Goal: Find specific page/section: Find specific page/section

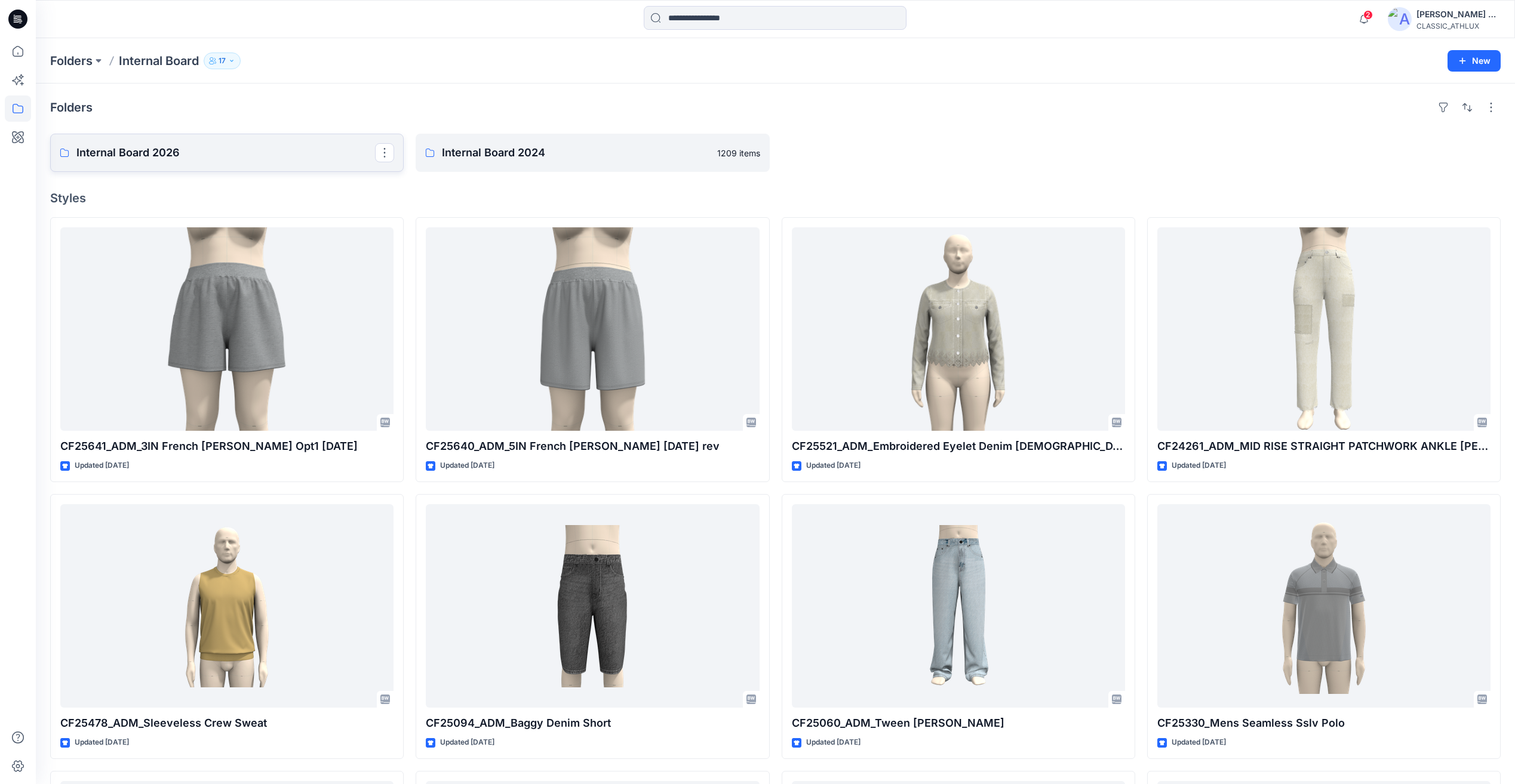
click at [234, 145] on p "Internal Board 2026" at bounding box center [226, 153] width 299 height 17
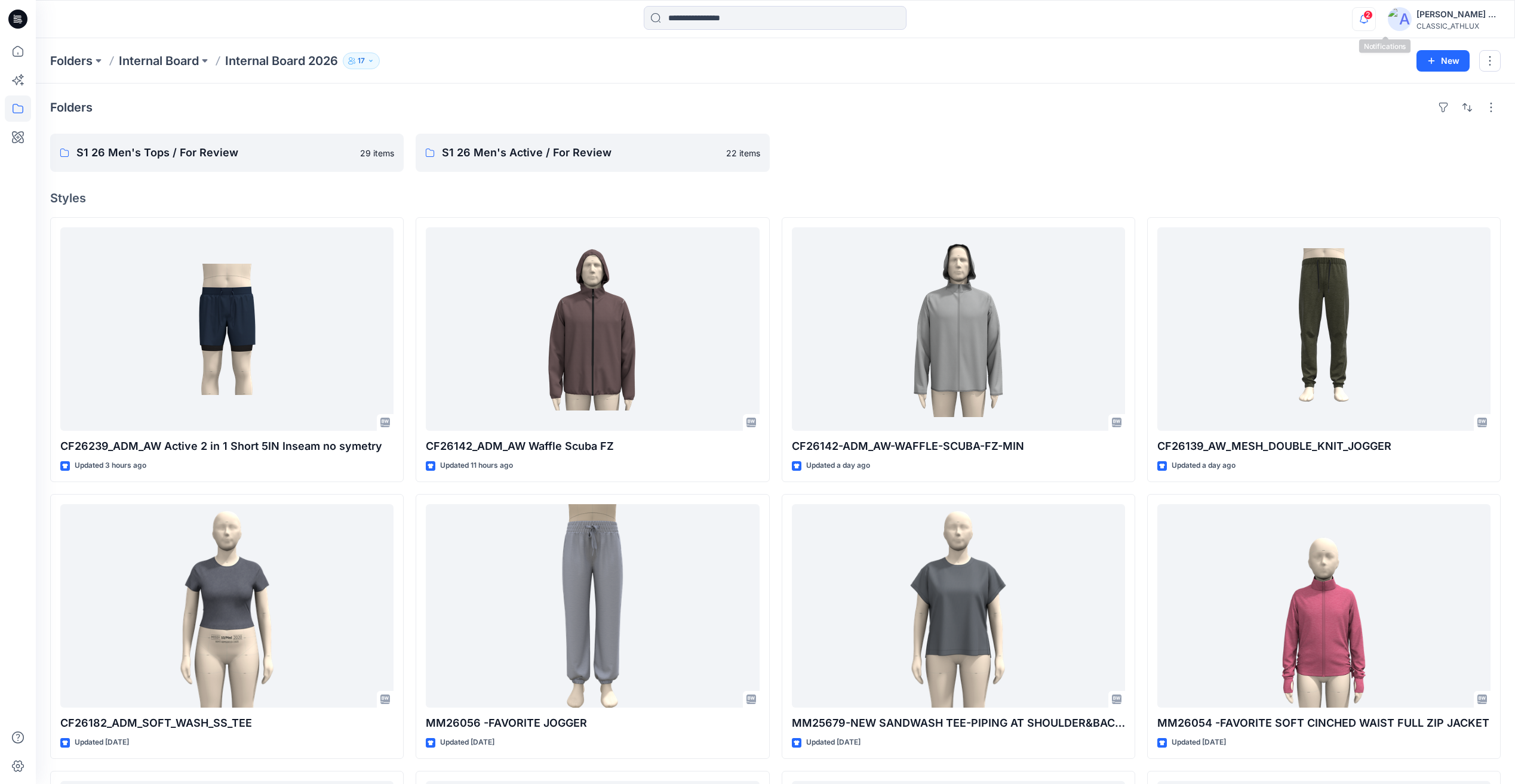
click at [1375, 24] on icon "button" at bounding box center [1364, 19] width 23 height 24
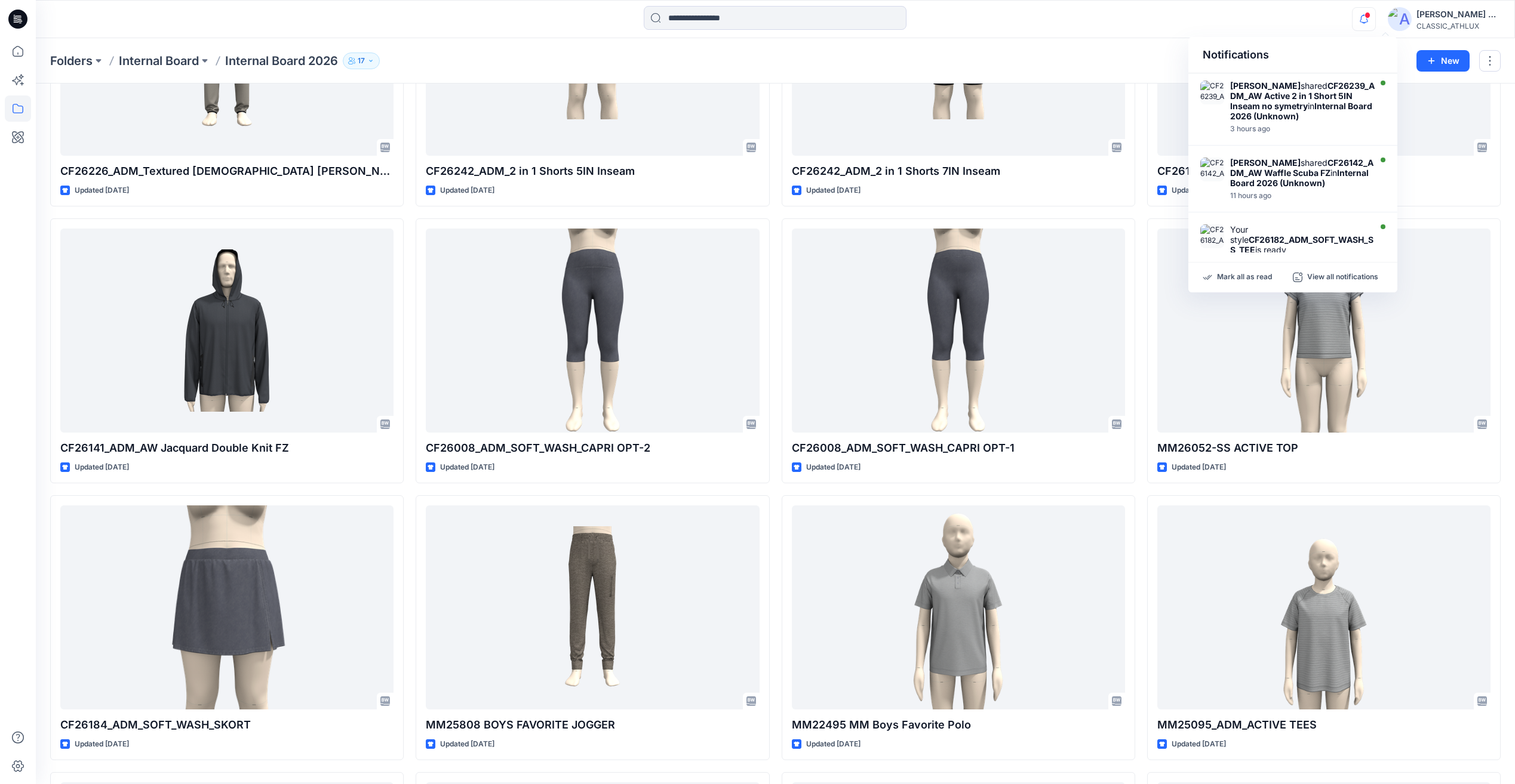
scroll to position [1966, 0]
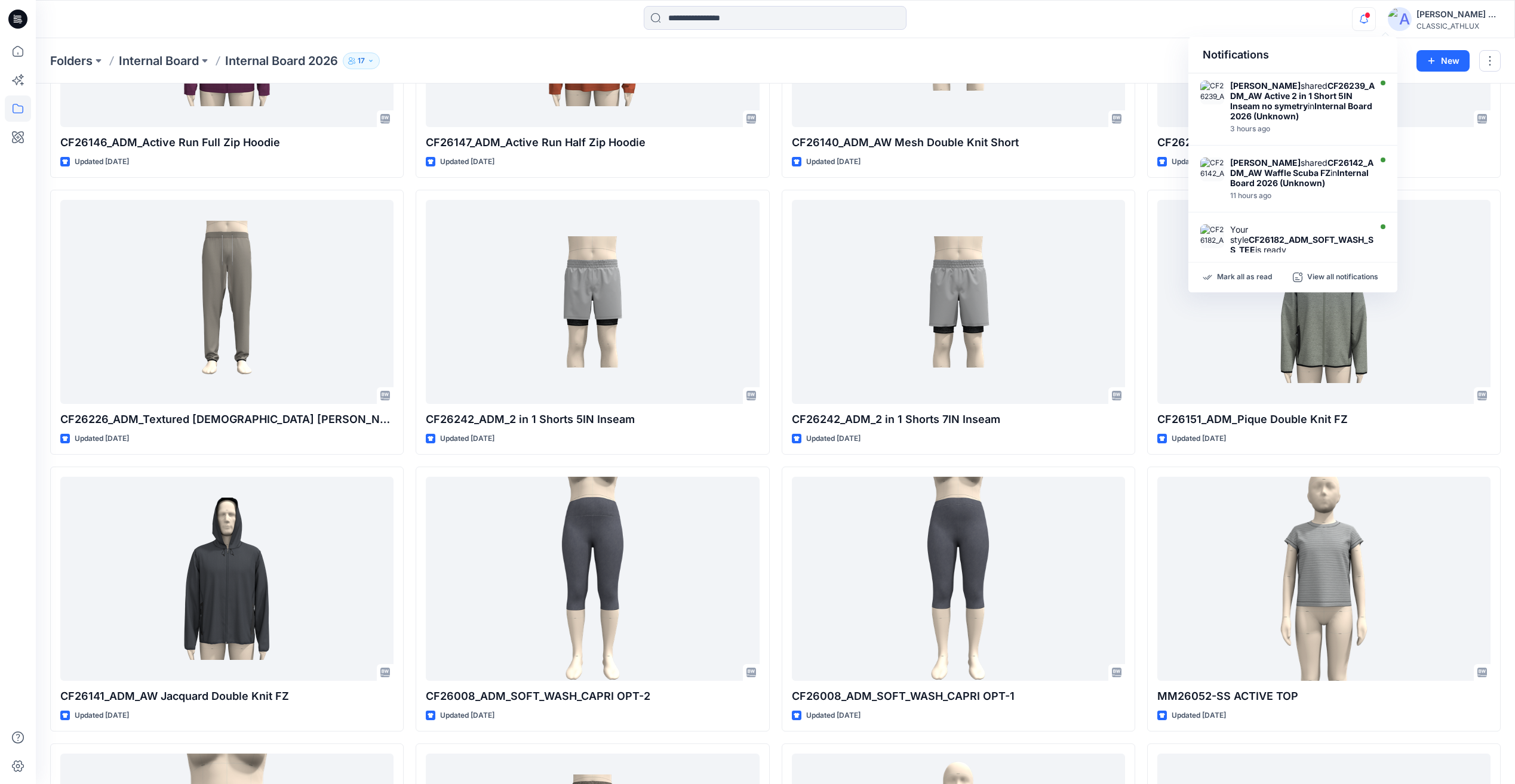
click at [4, 17] on div at bounding box center [18, 19] width 38 height 38
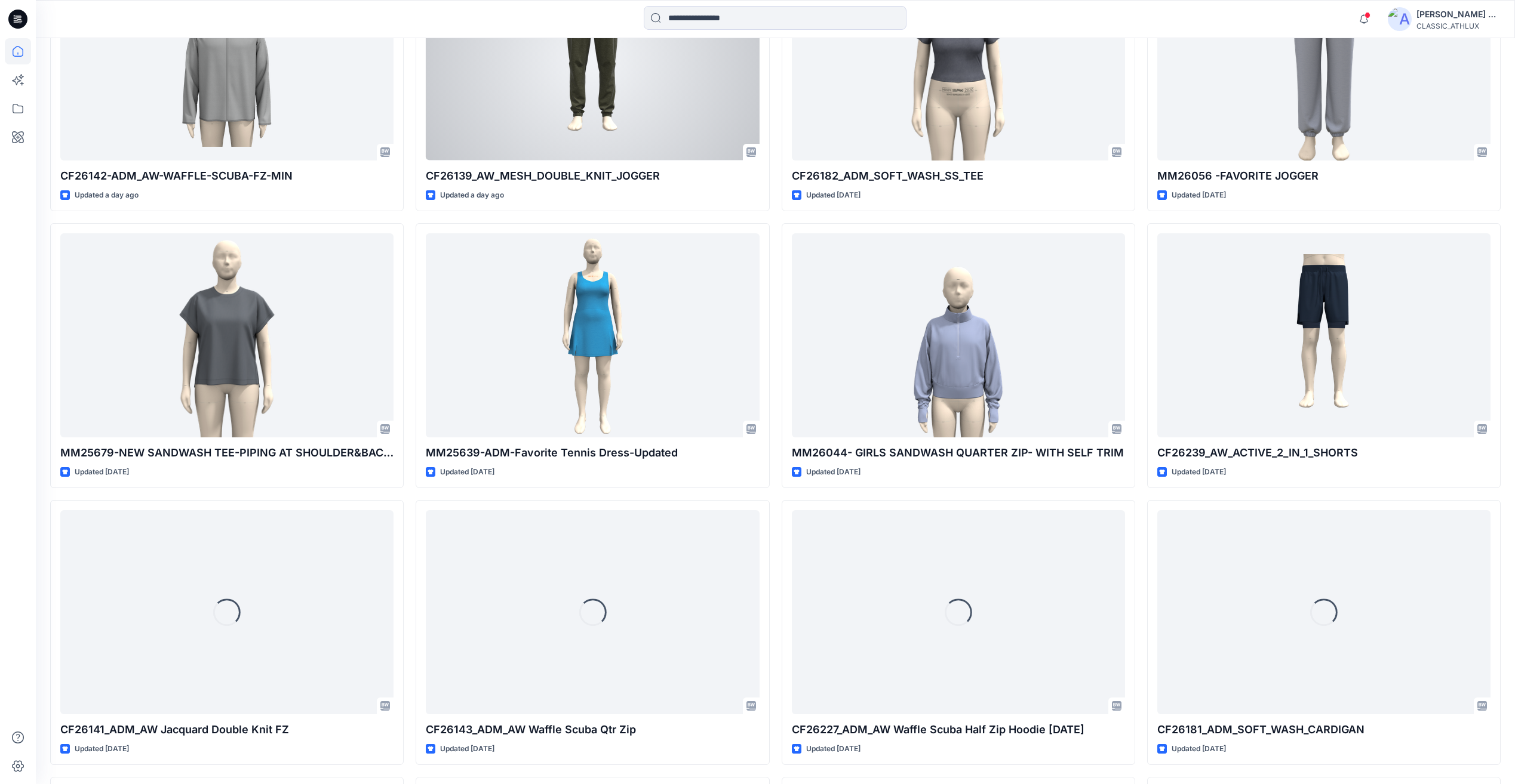
scroll to position [656, 0]
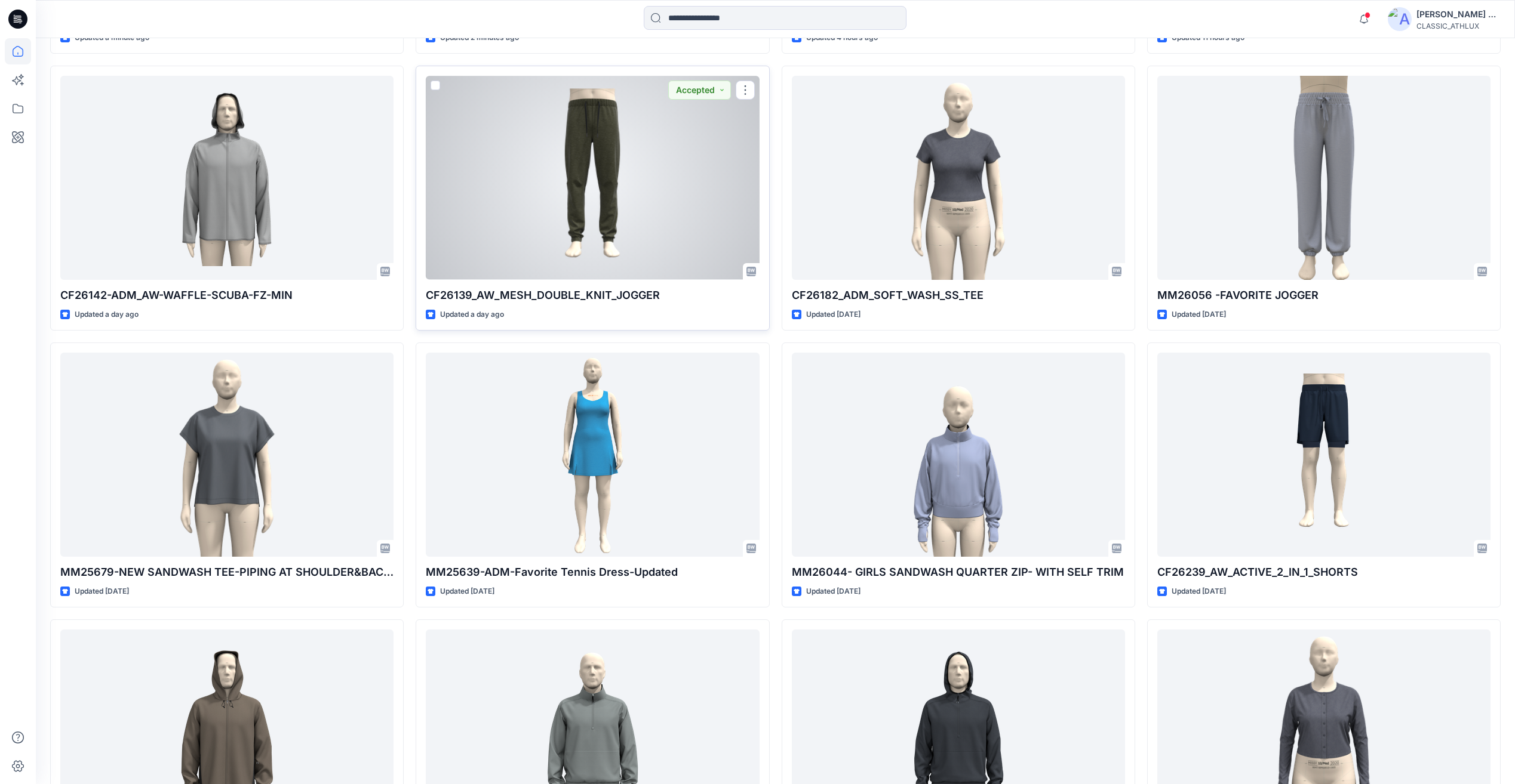
click at [510, 189] on div at bounding box center [592, 177] width 333 height 203
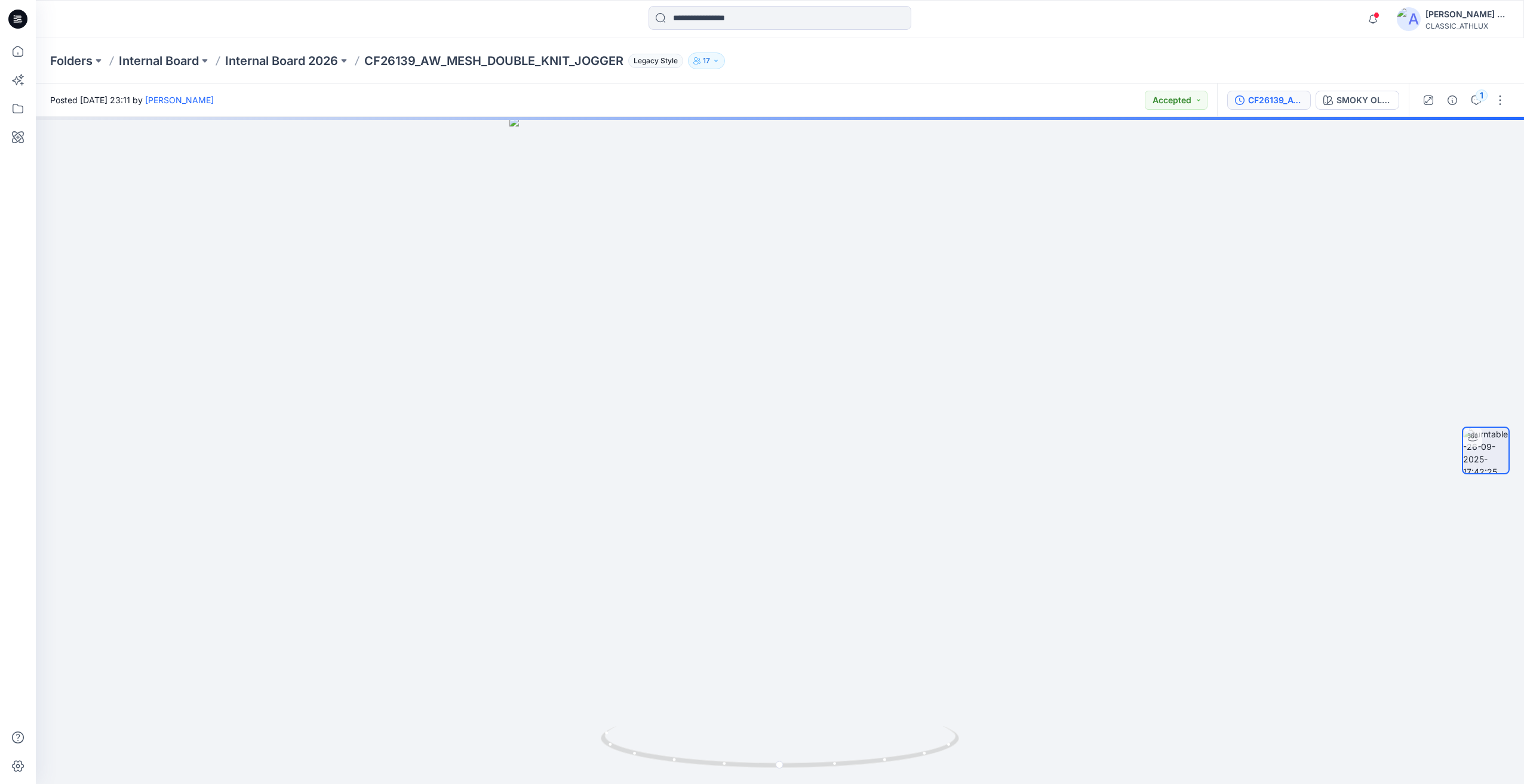
click at [1279, 95] on div "CF26139_AW_MESH_DOUBLE_KNIT_JOGGER" at bounding box center [1275, 100] width 55 height 13
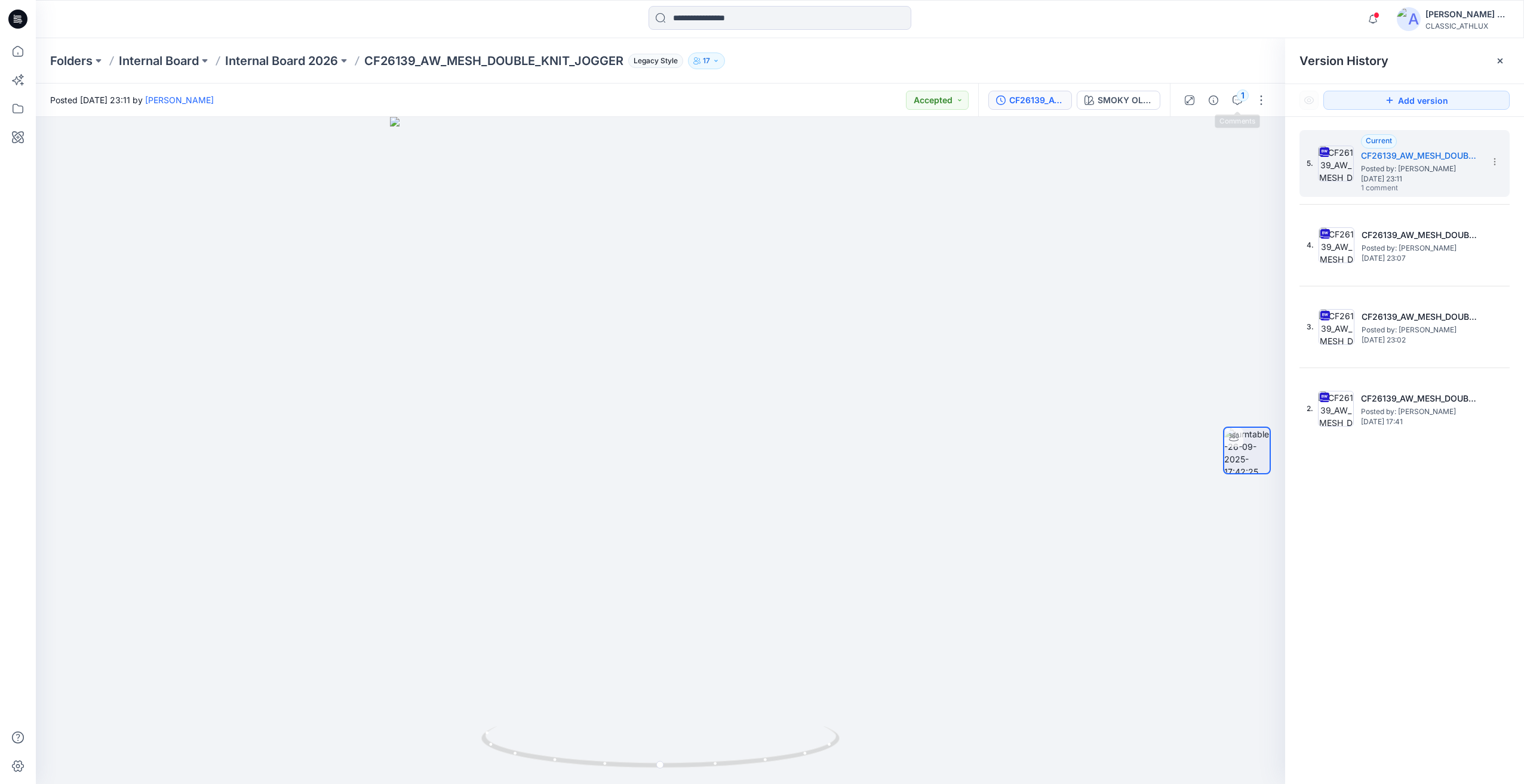
click at [1249, 101] on div "1" at bounding box center [1225, 100] width 111 height 33
click at [1235, 101] on icon "button" at bounding box center [1237, 100] width 9 height 9
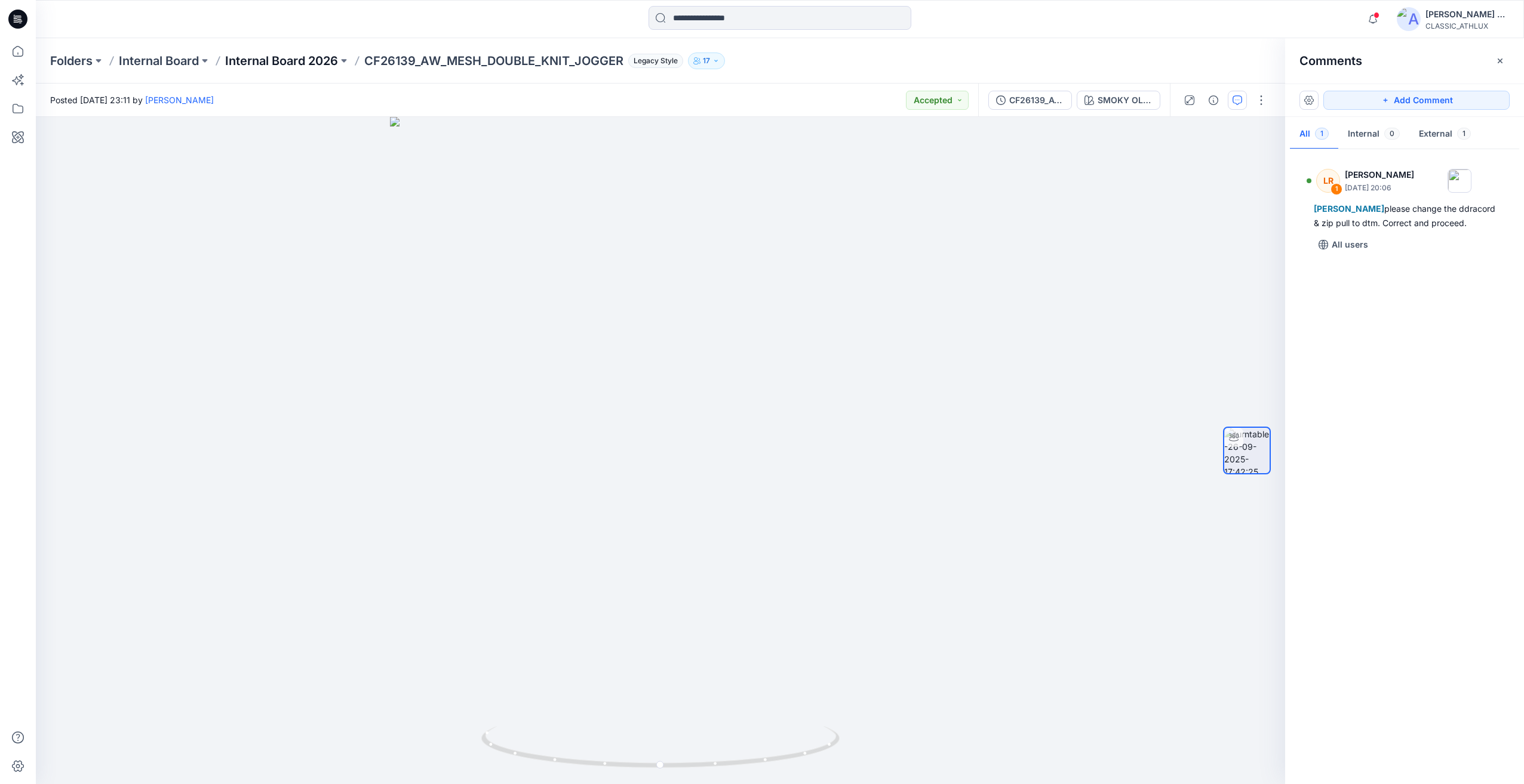
click at [285, 68] on p "Internal Board 2026" at bounding box center [281, 61] width 113 height 17
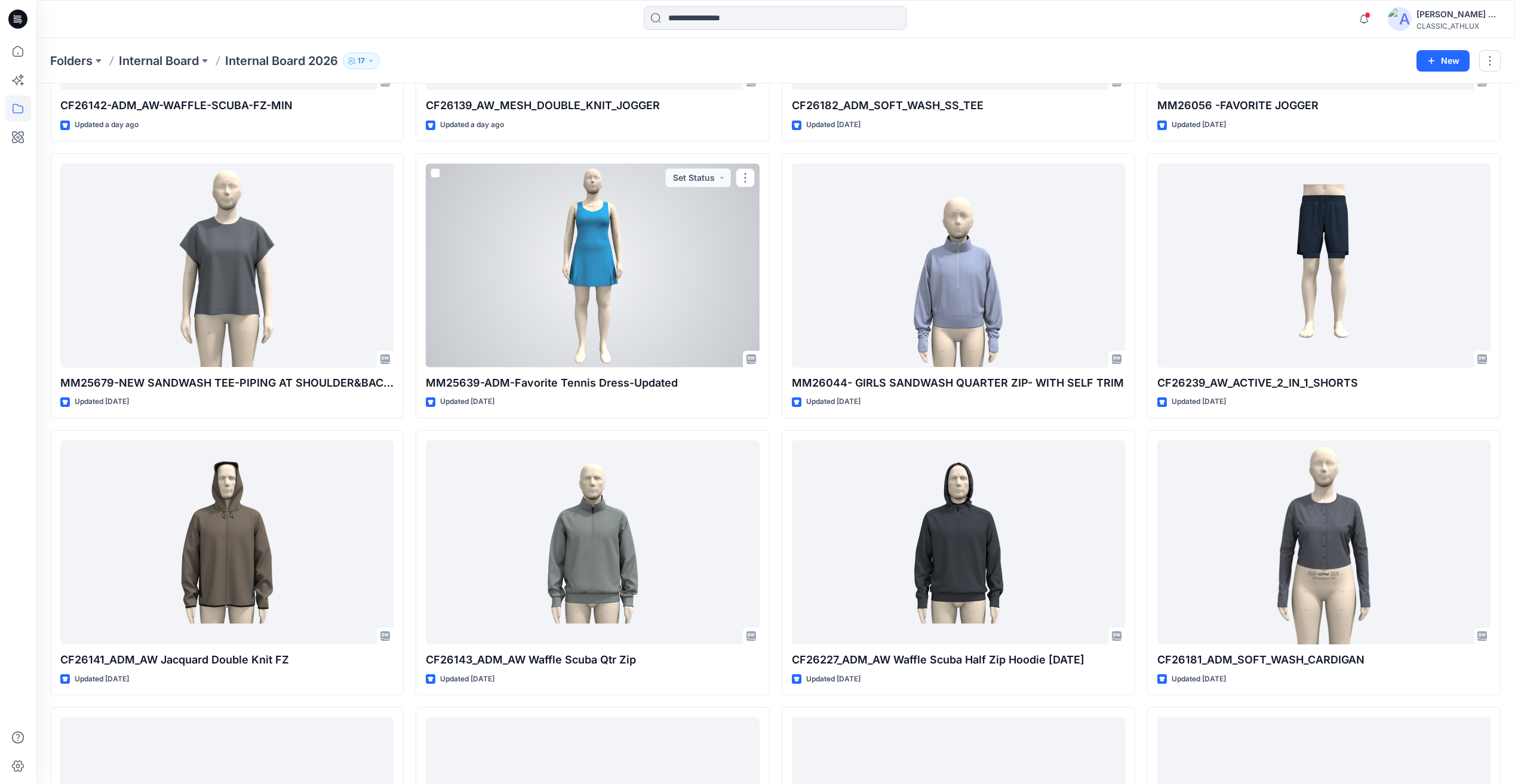
scroll to position [656, 0]
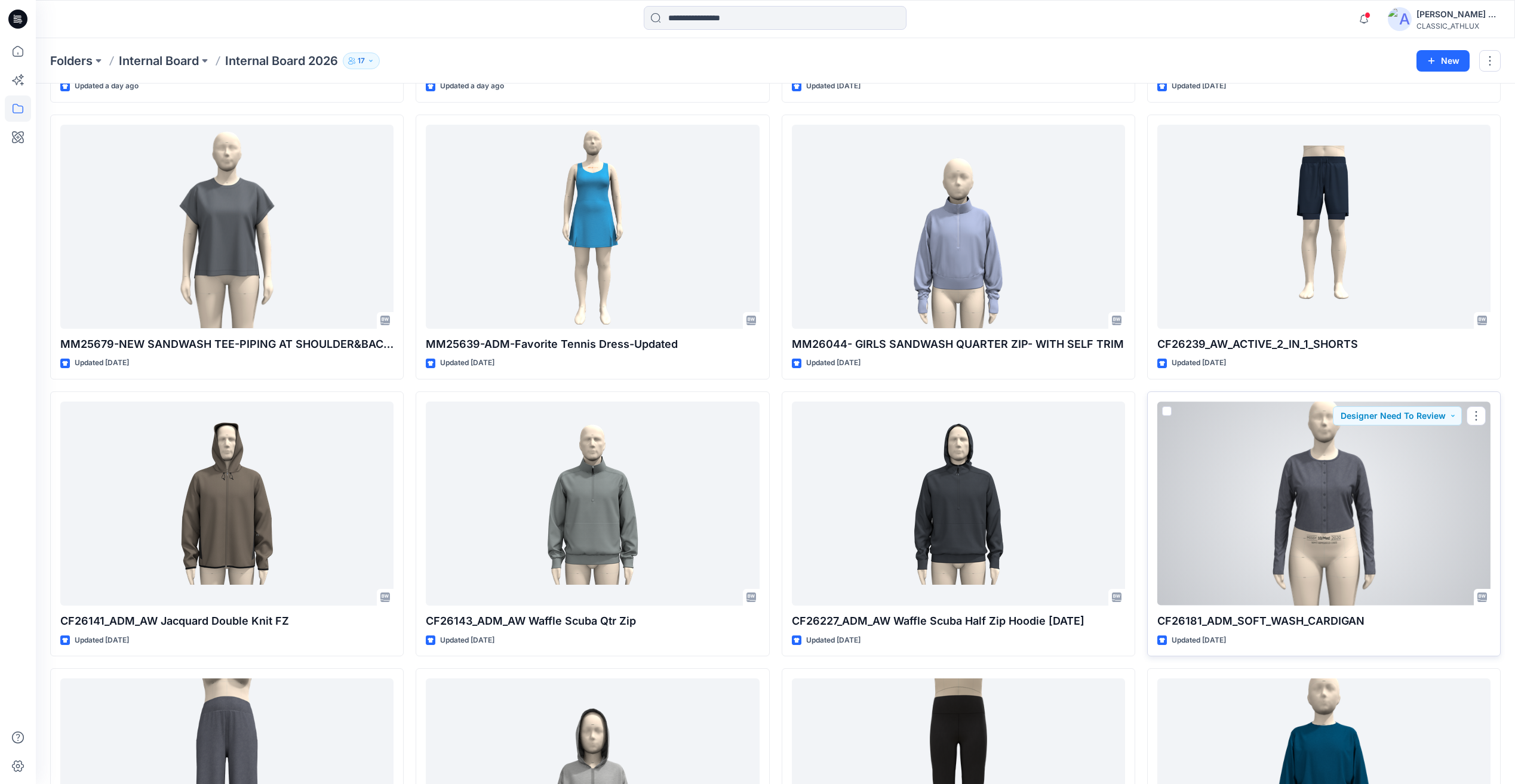
click at [1334, 605] on div at bounding box center [1324, 503] width 333 height 203
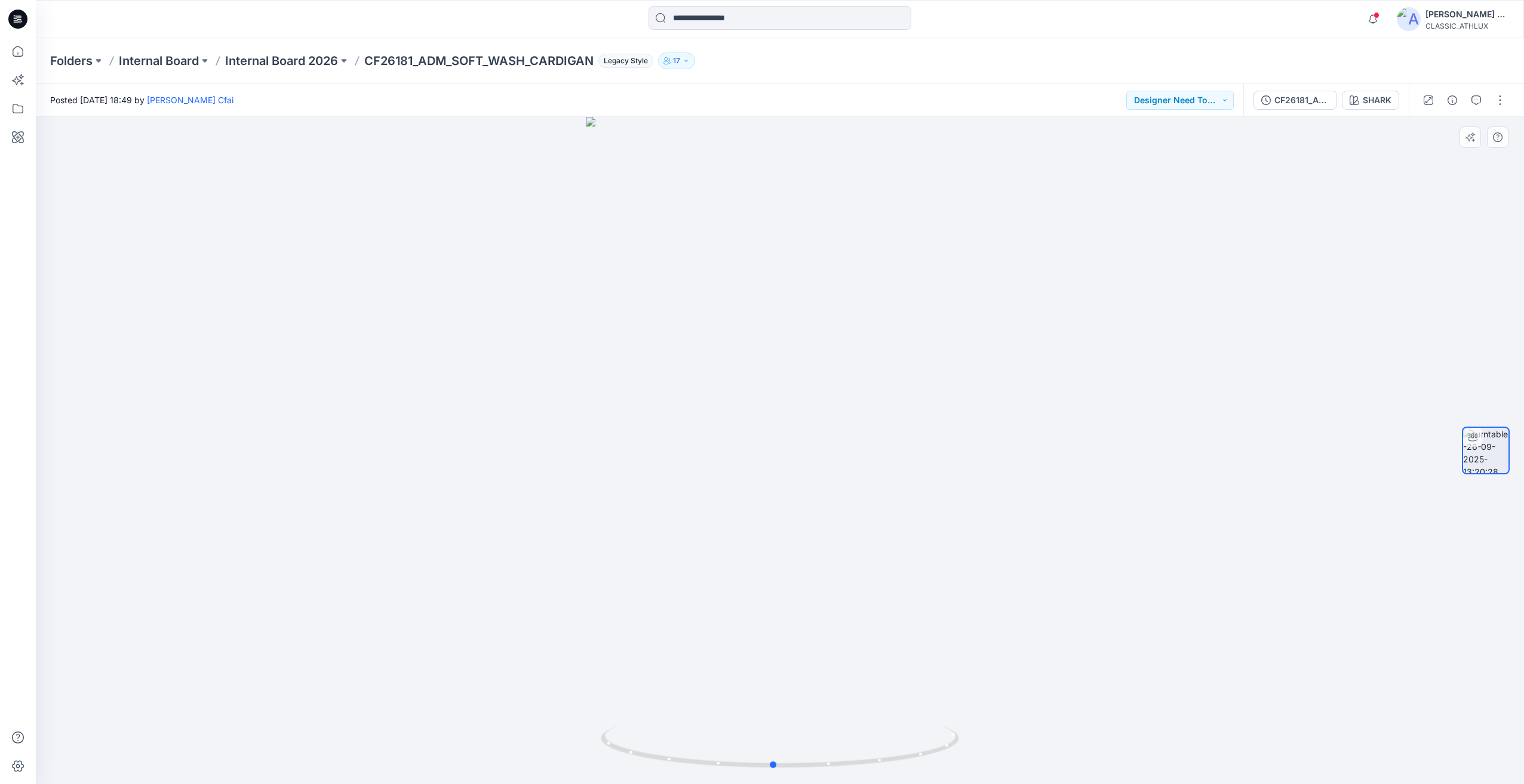
drag, startPoint x: 1111, startPoint y: 440, endPoint x: 746, endPoint y: 478, distance: 367.0
click at [746, 478] on div at bounding box center [780, 450] width 1488 height 667
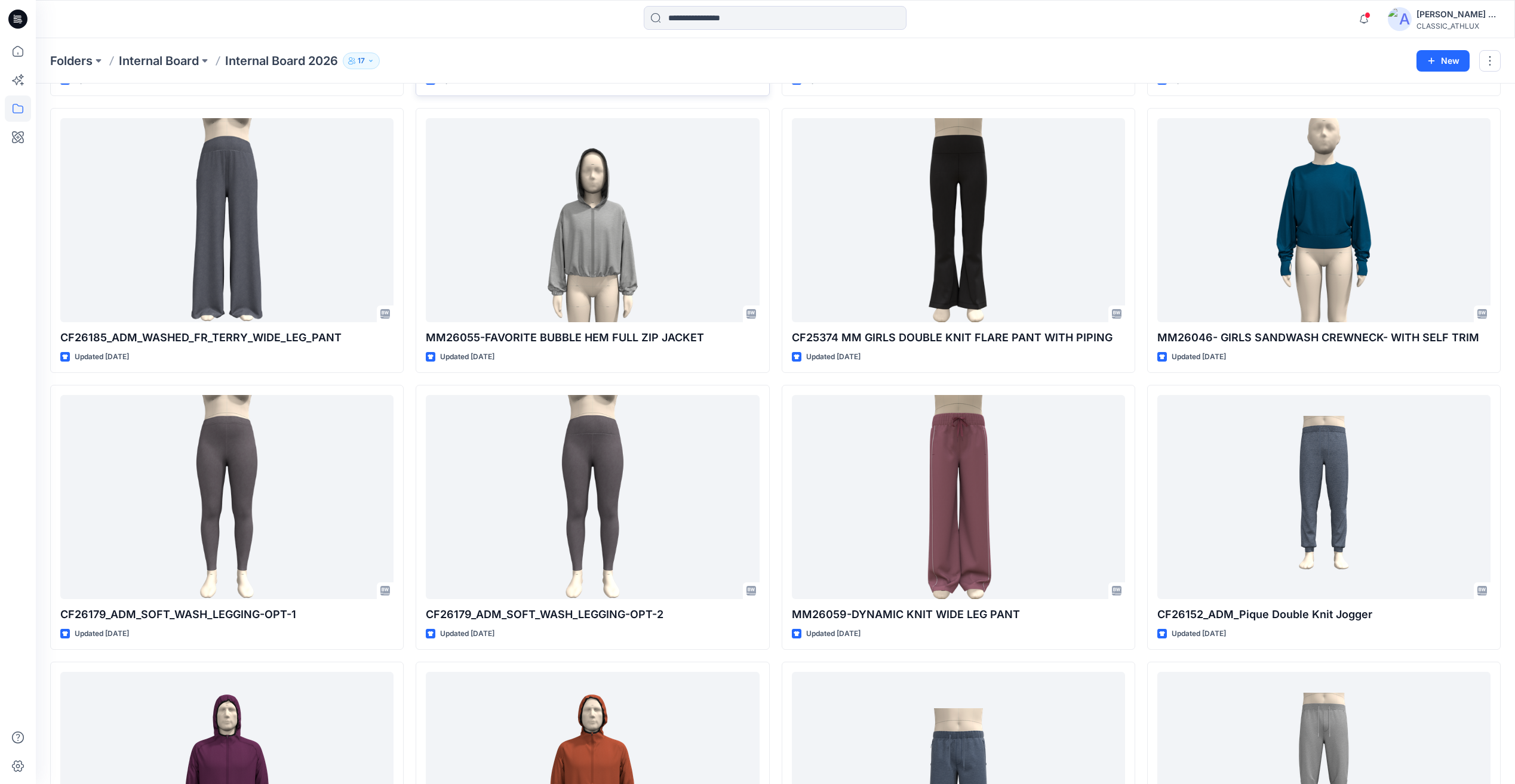
scroll to position [1253, 0]
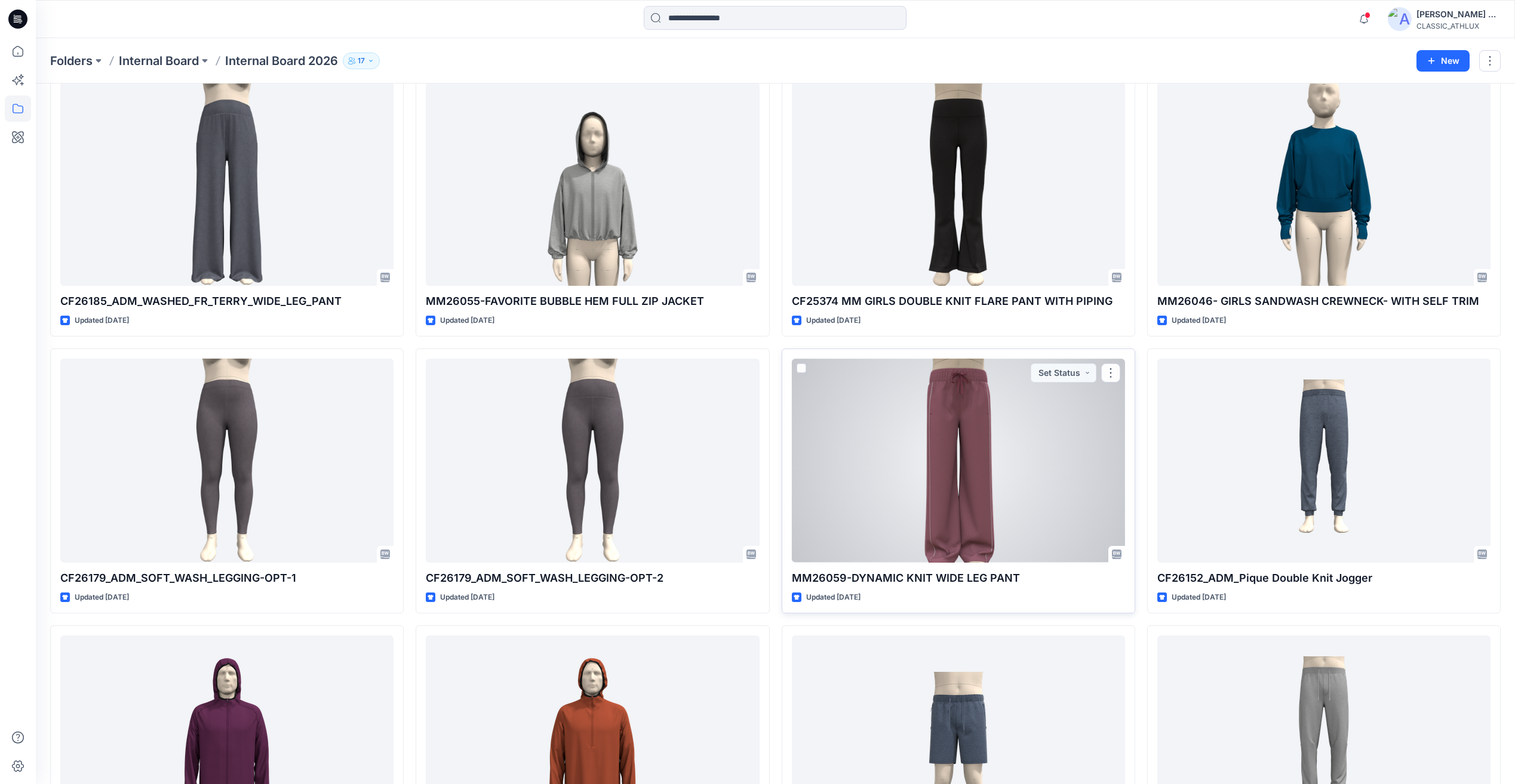
click at [1036, 518] on div at bounding box center [958, 460] width 333 height 203
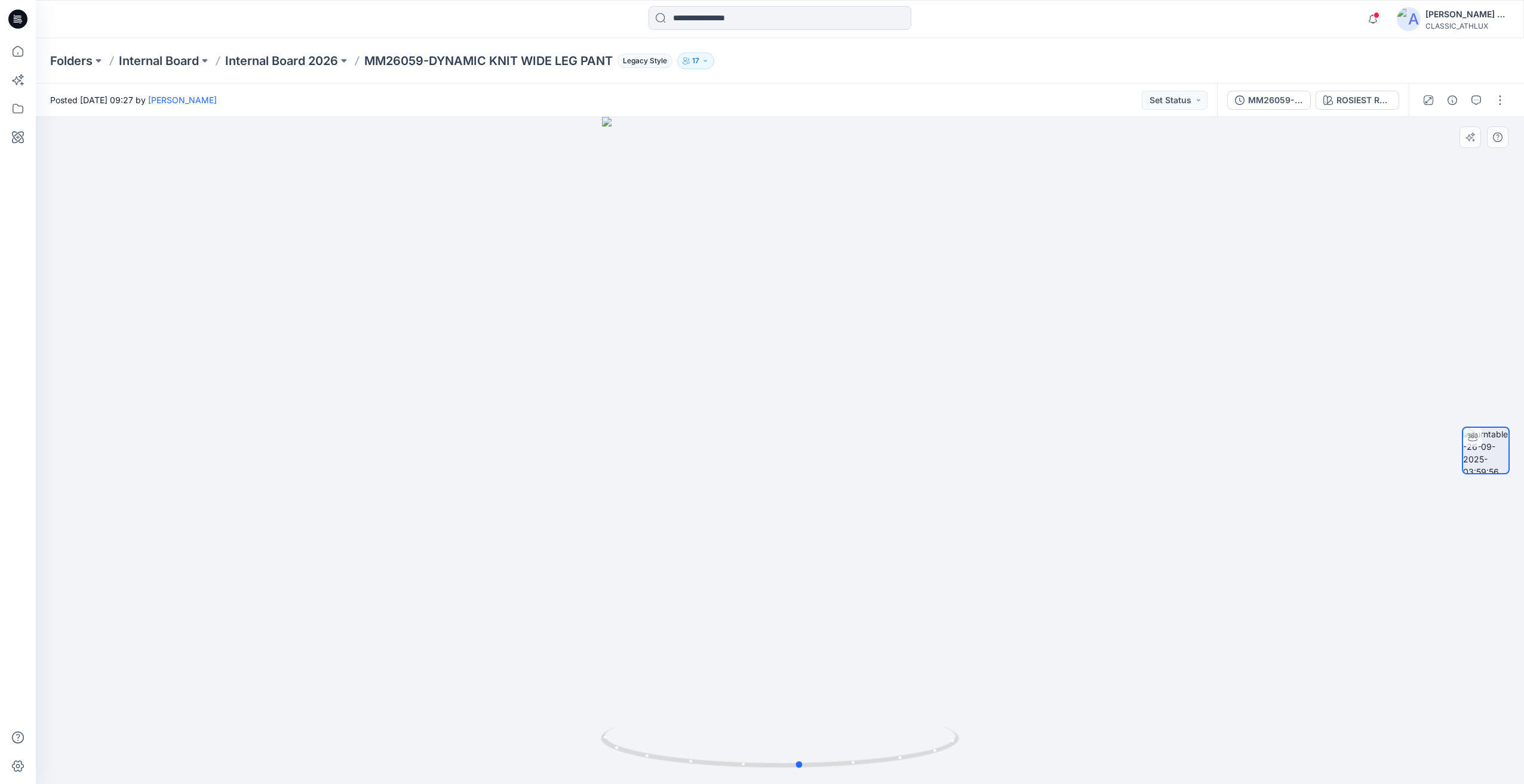
drag, startPoint x: 1033, startPoint y: 518, endPoint x: 1053, endPoint y: 525, distance: 21.2
click at [1053, 525] on div at bounding box center [780, 450] width 1488 height 667
click at [1308, 111] on div "MM26059-DYNAMIC KNIT WIDE LEG PANT ROSIEST ROUGH" at bounding box center [1313, 100] width 191 height 33
click at [1294, 100] on div "MM26059-DYNAMIC KNIT WIDE LEG PANT" at bounding box center [1275, 100] width 55 height 13
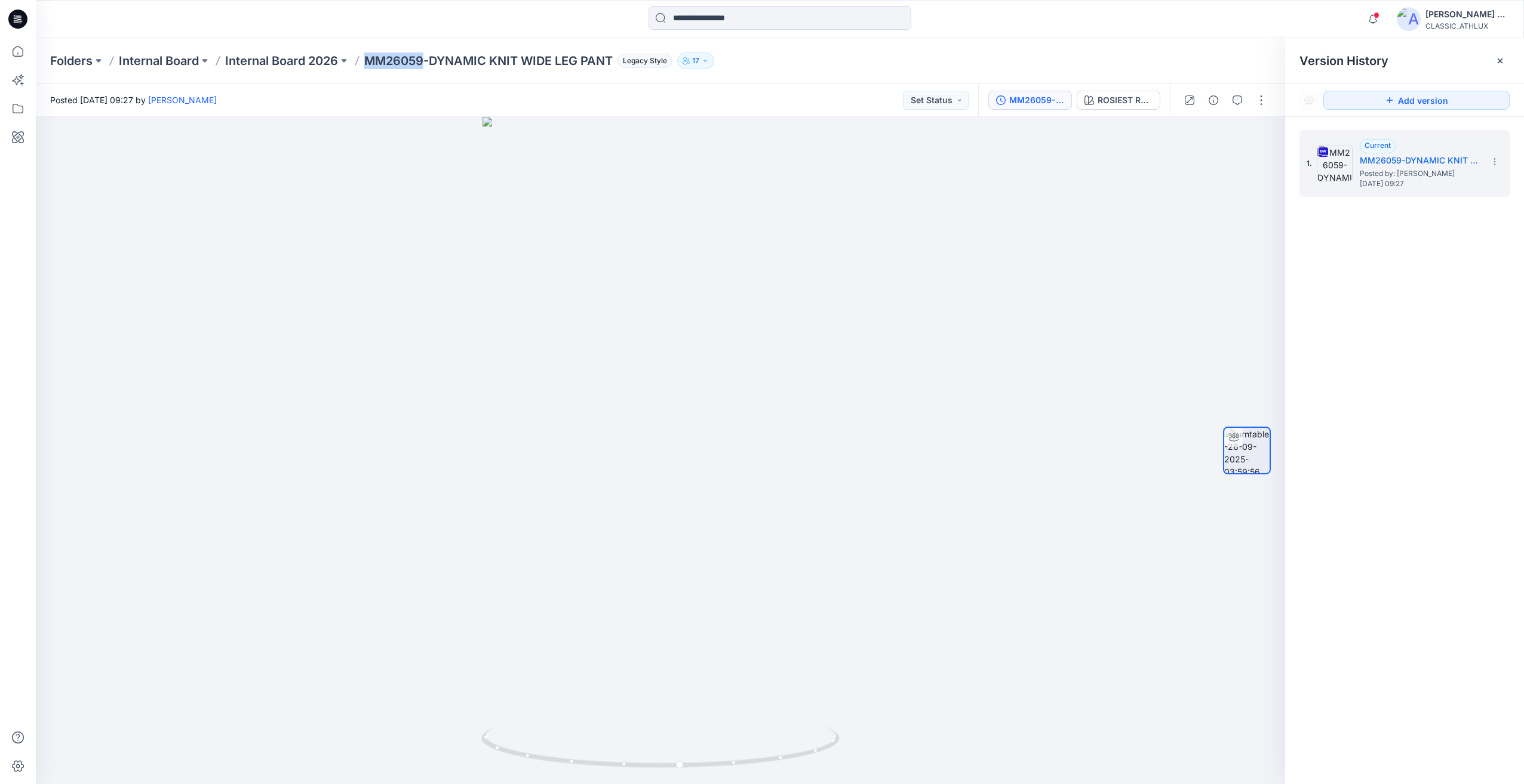
drag, startPoint x: 361, startPoint y: 66, endPoint x: 426, endPoint y: 67, distance: 65.0
click at [426, 67] on div "Folders Internal Board Internal Board 2026 MM26059-DYNAMIC KNIT WIDE LEG PANT L…" at bounding box center [733, 61] width 1366 height 17
drag, startPoint x: 426, startPoint y: 67, endPoint x: 416, endPoint y: 62, distance: 11.2
copy p "MM26059"
drag, startPoint x: 943, startPoint y: 501, endPoint x: 764, endPoint y: 539, distance: 183.0
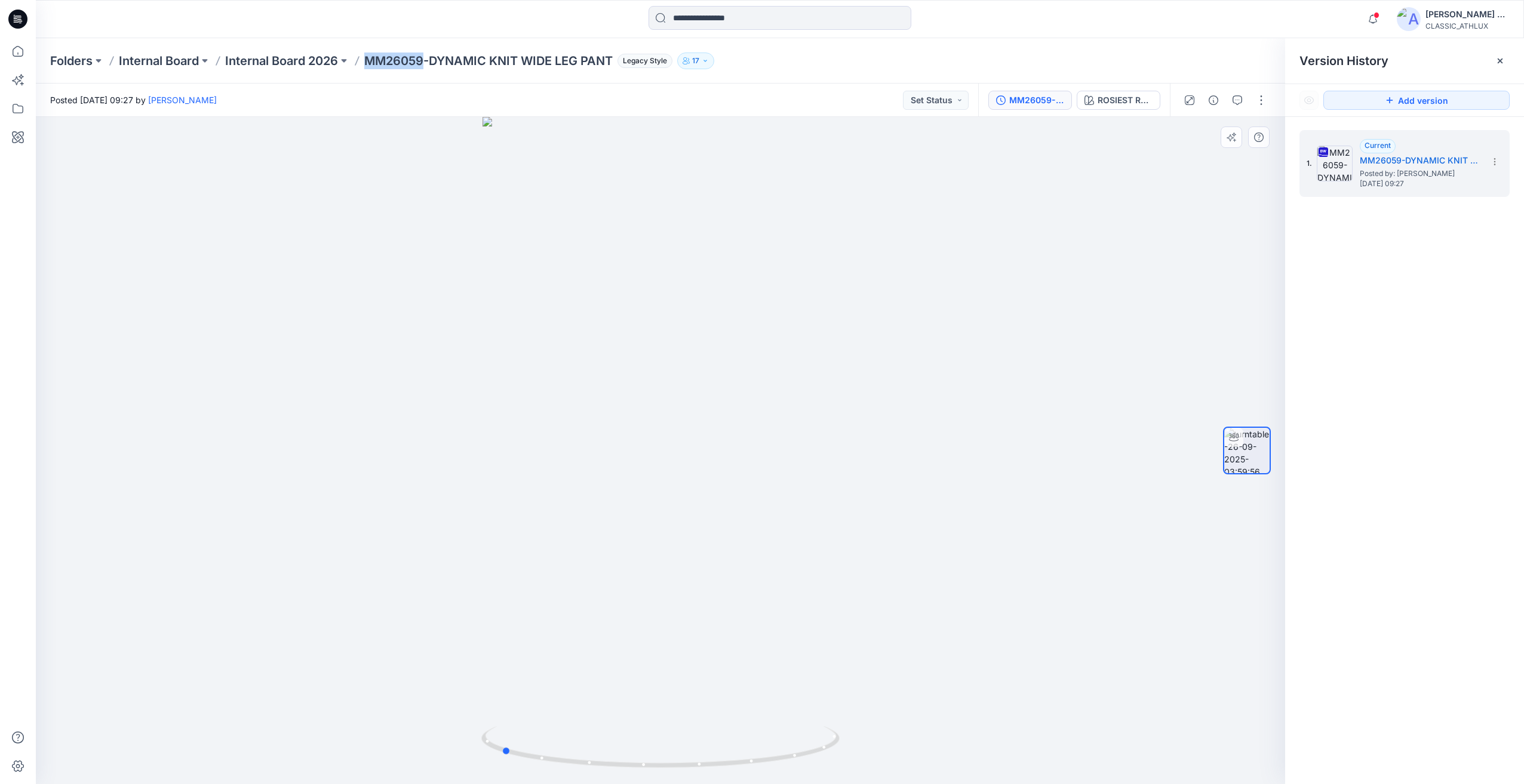
click at [764, 539] on div at bounding box center [660, 450] width 1249 height 667
click at [293, 60] on p "Internal Board 2026" at bounding box center [281, 61] width 113 height 17
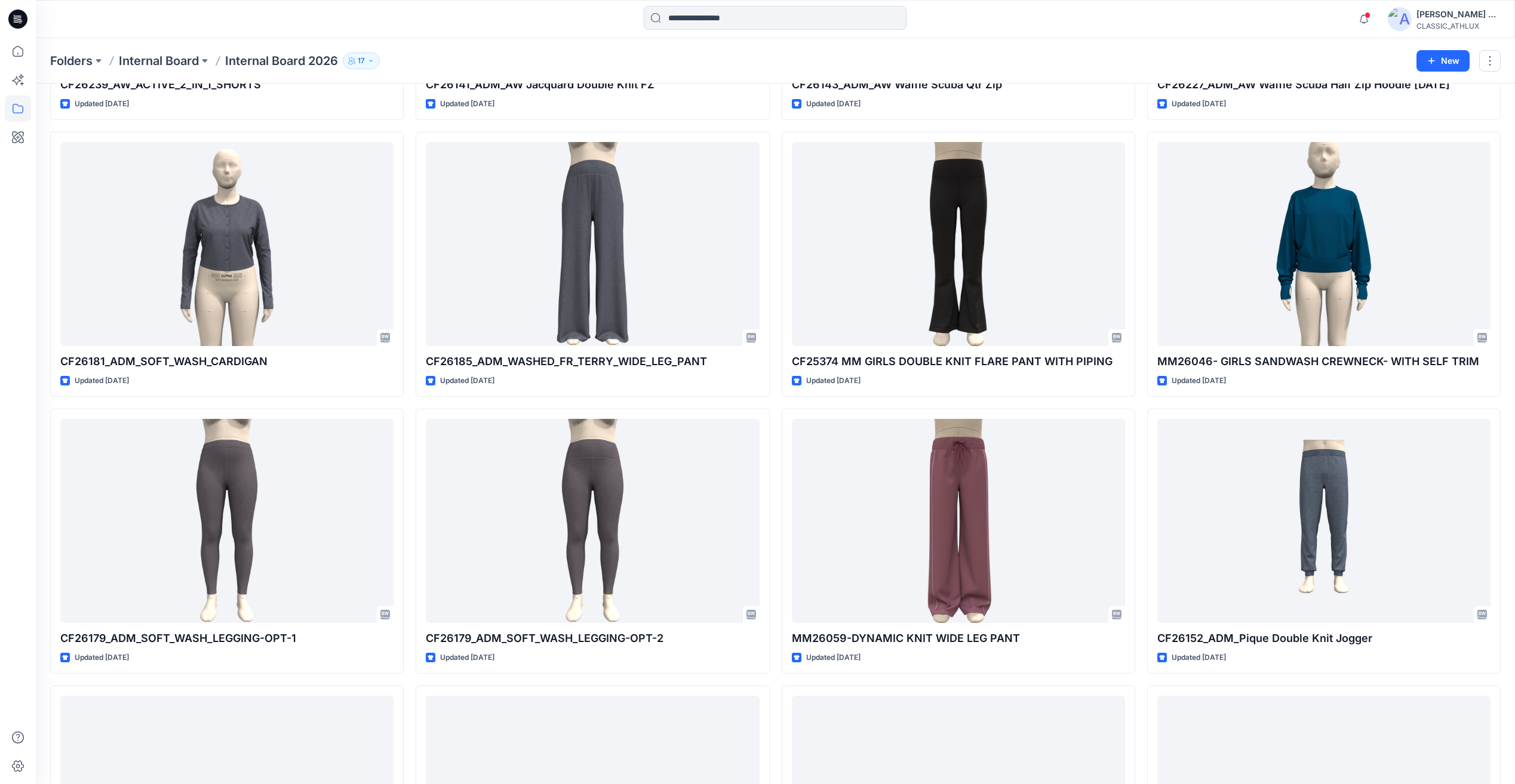
scroll to position [1253, 0]
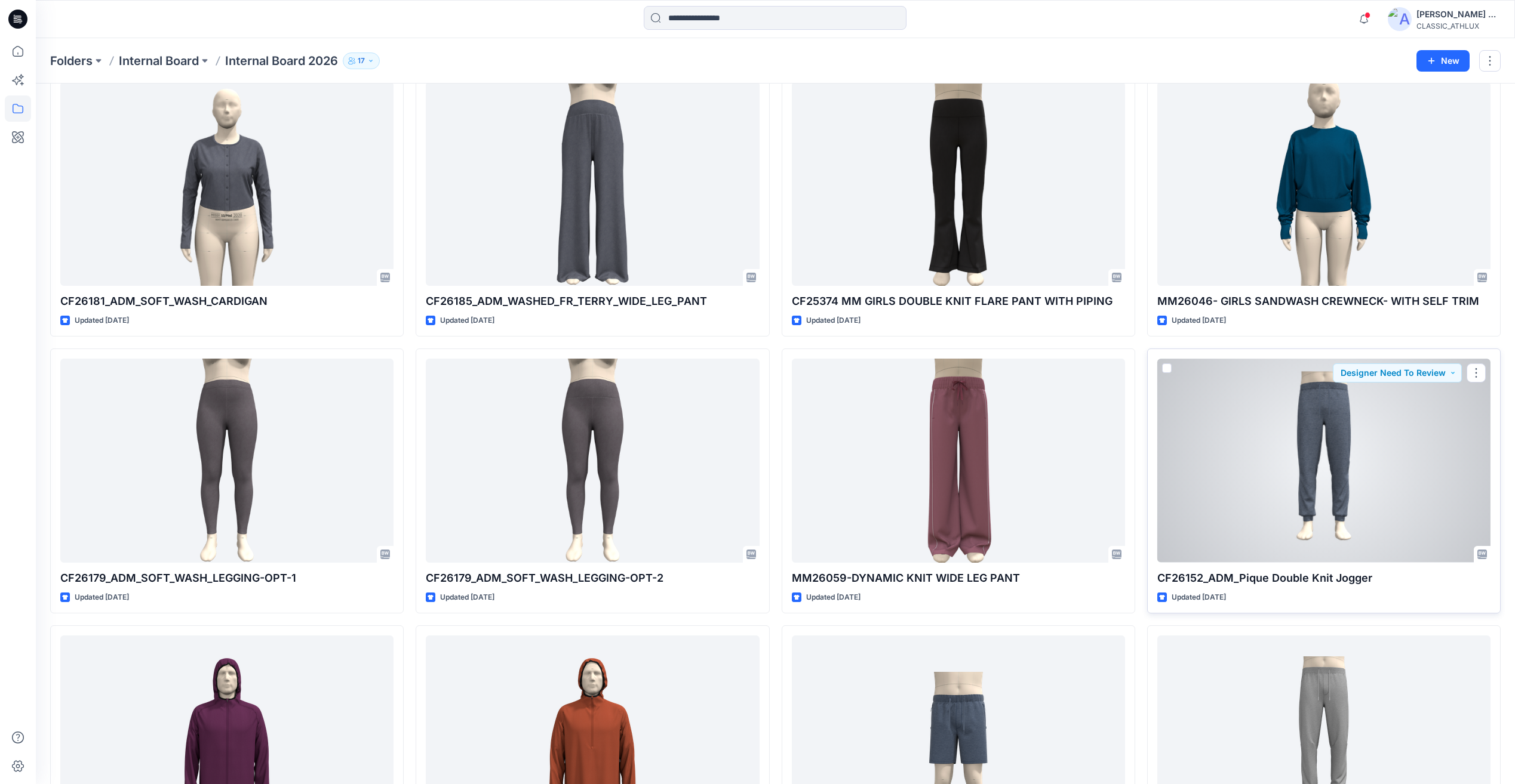
click at [1316, 470] on div at bounding box center [1324, 460] width 333 height 203
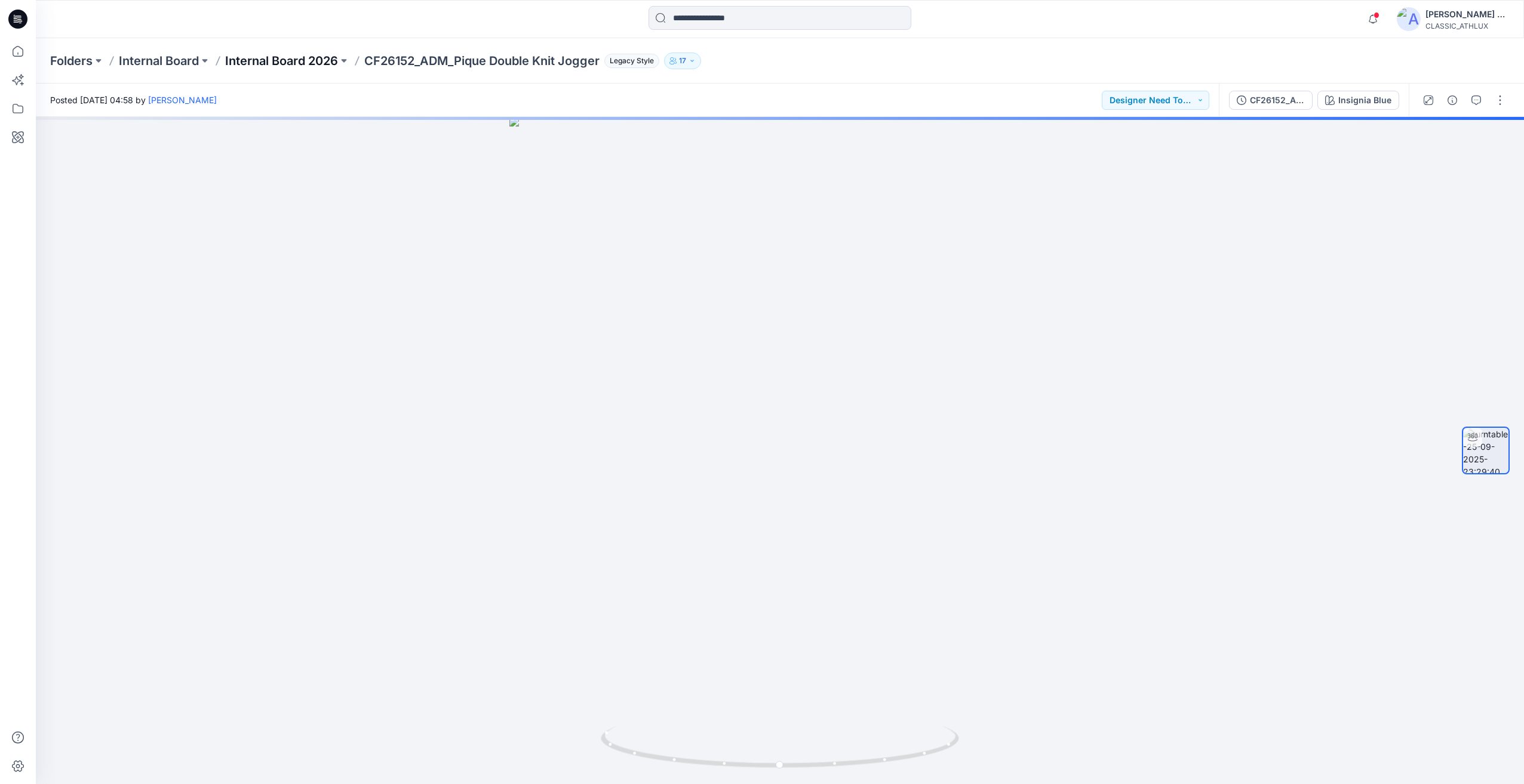
click at [308, 68] on p "Internal Board 2026" at bounding box center [281, 61] width 113 height 17
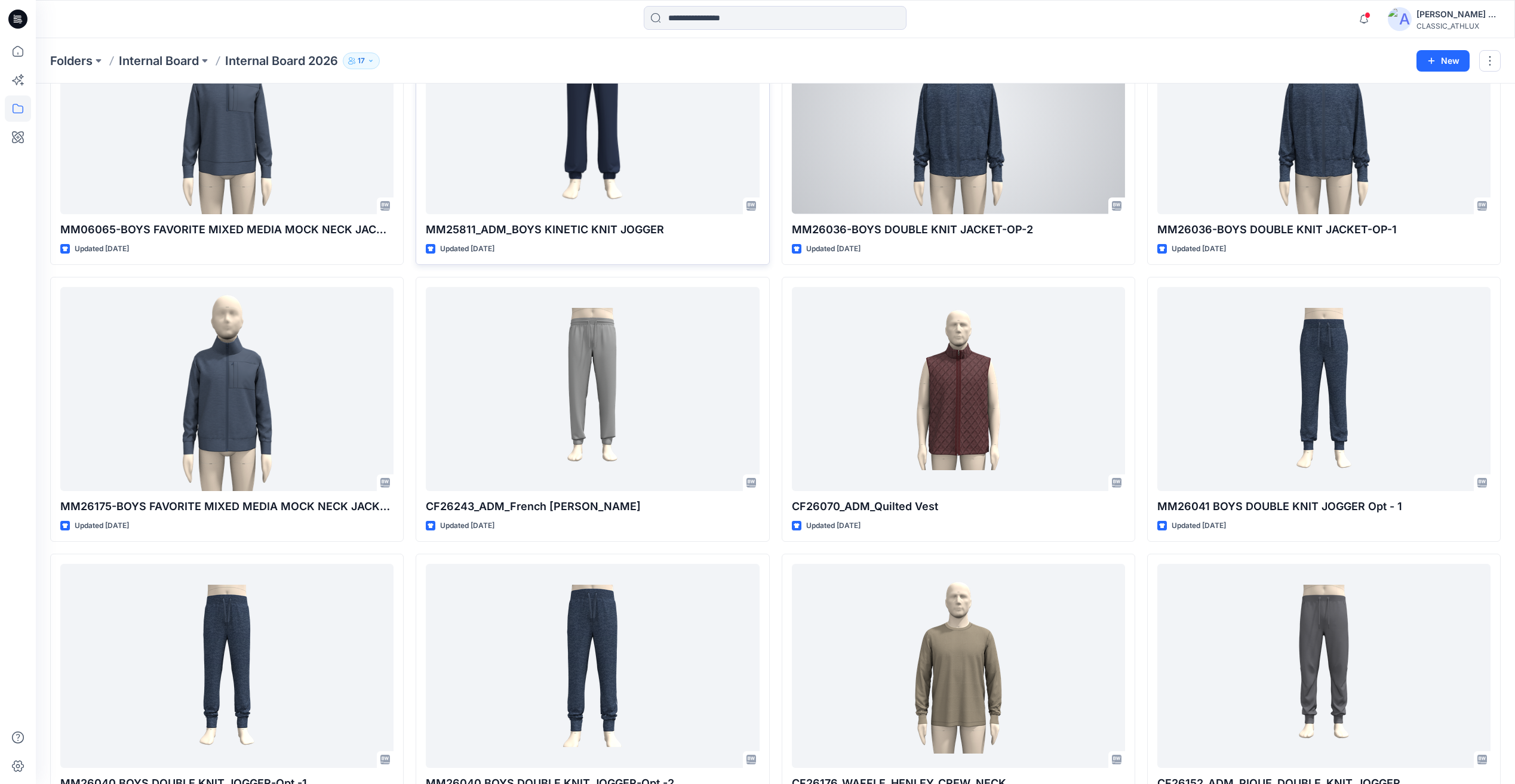
scroll to position [2984, 0]
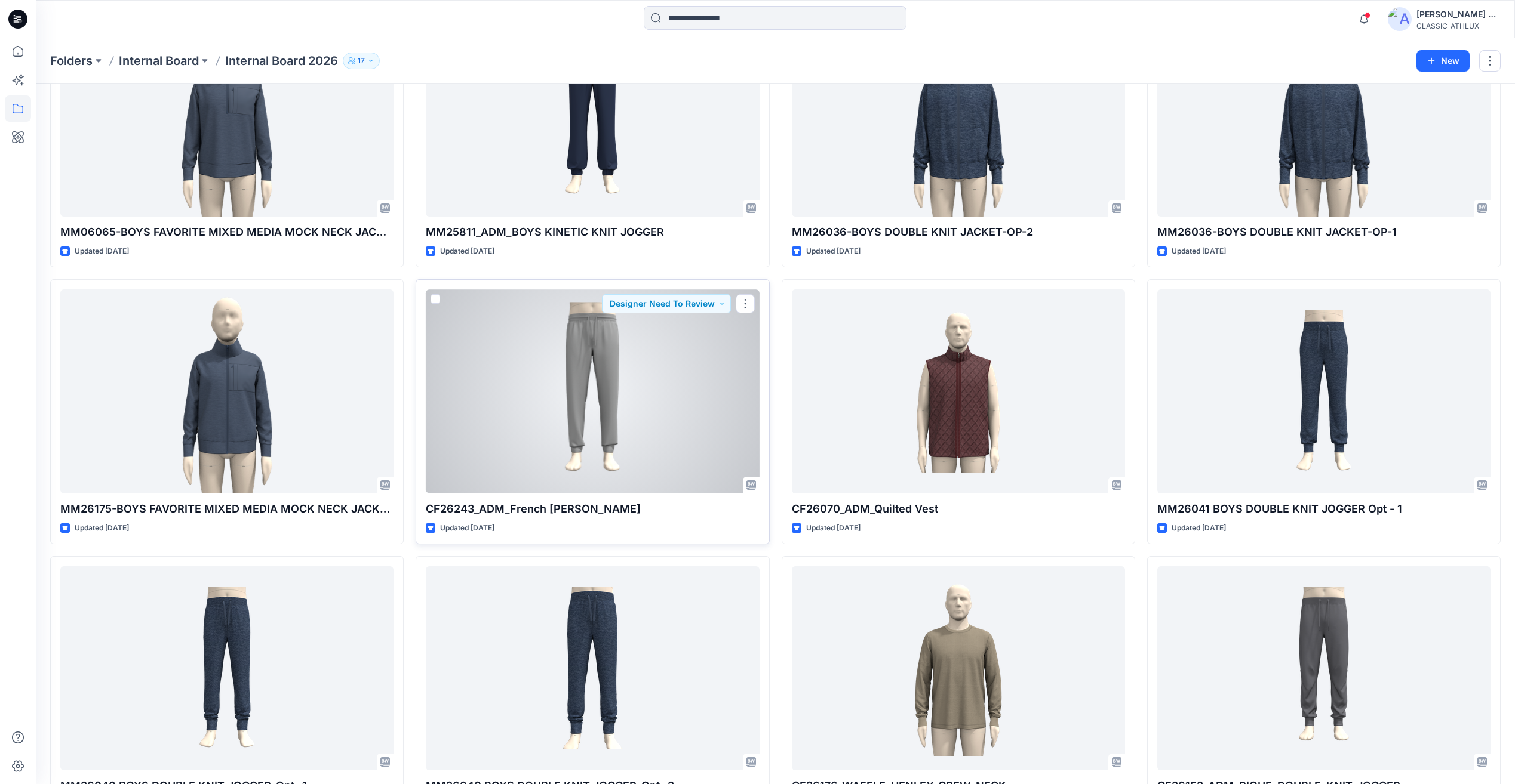
click at [667, 391] on div at bounding box center [592, 391] width 333 height 203
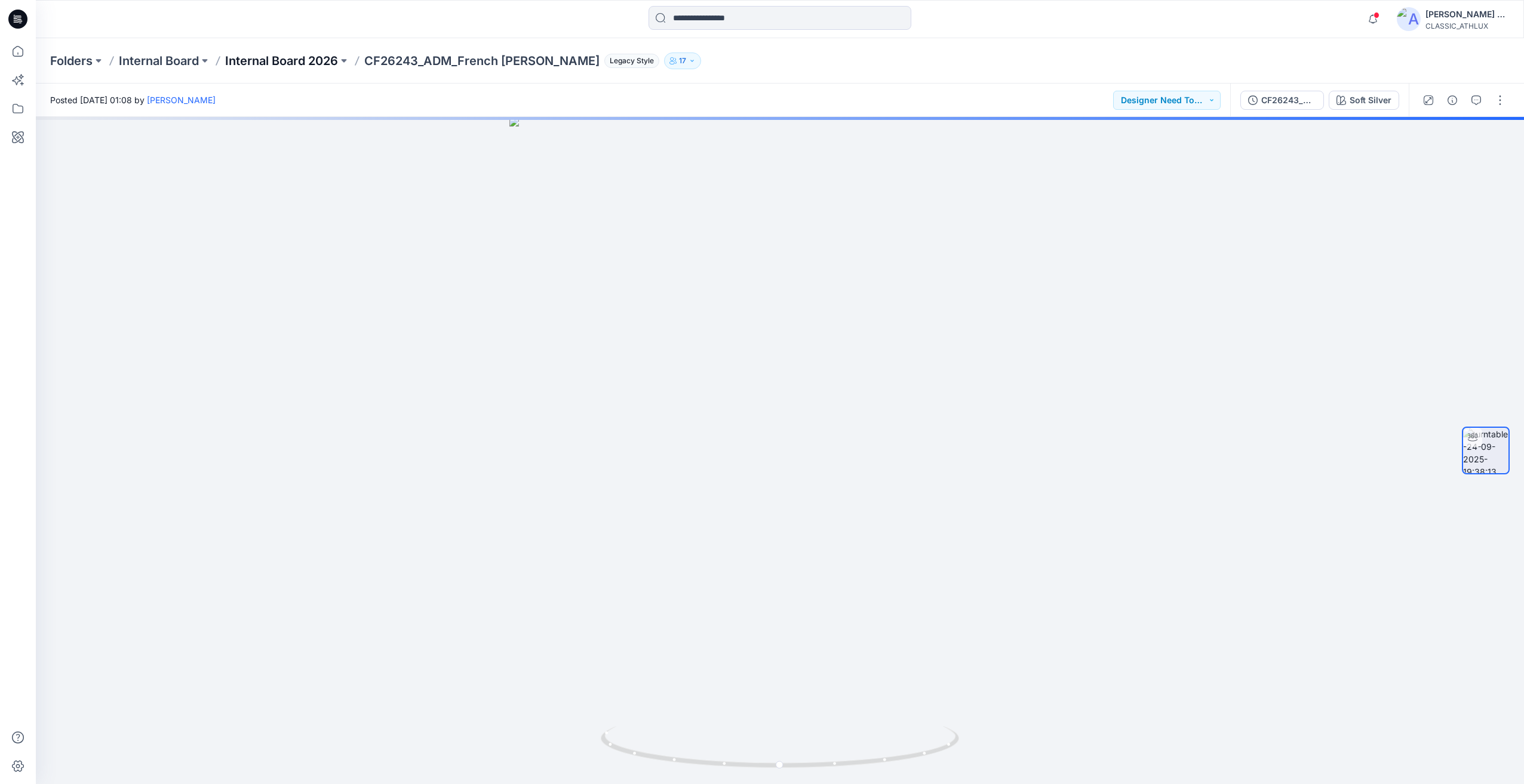
click at [326, 66] on p "Internal Board 2026" at bounding box center [281, 61] width 113 height 17
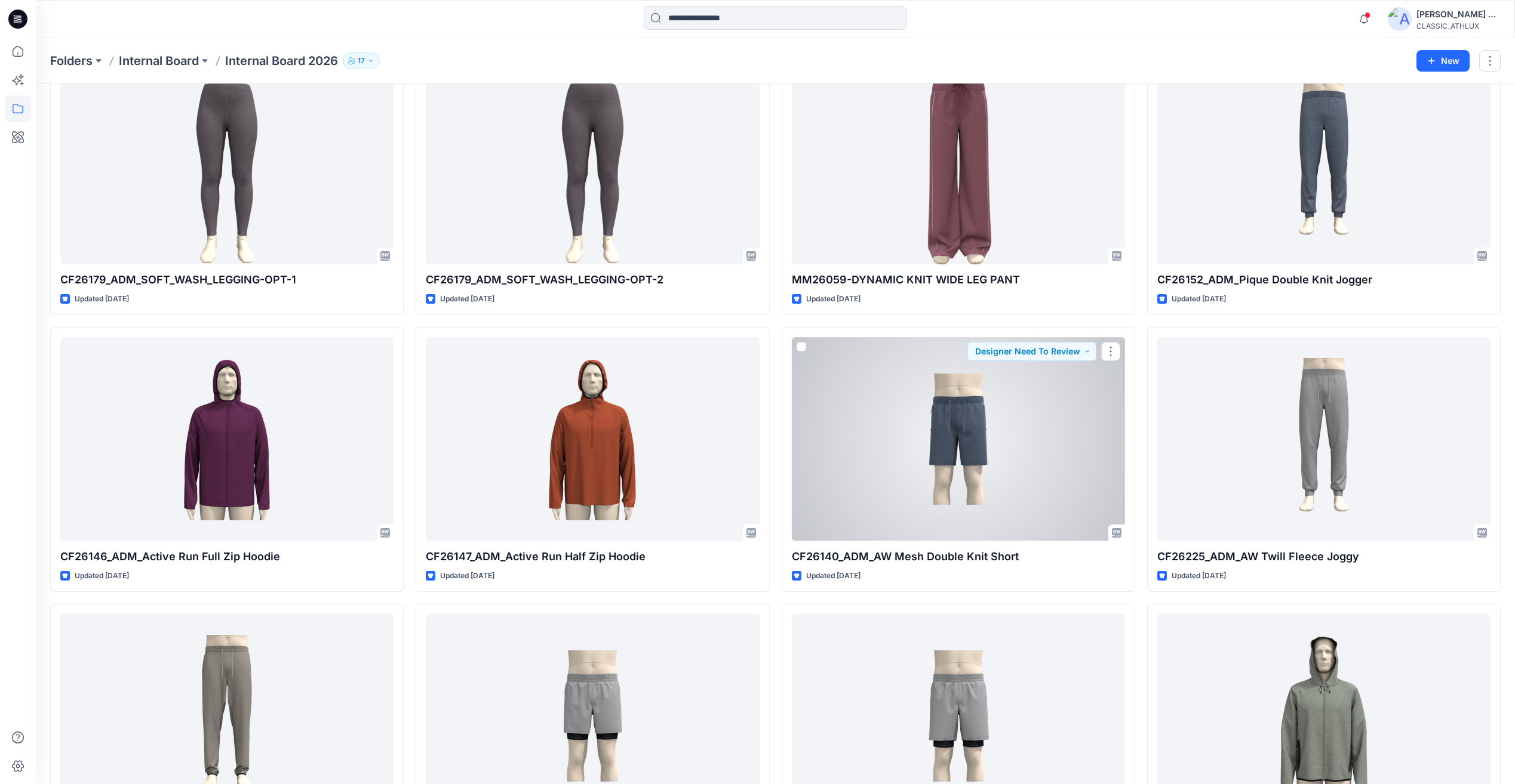
scroll to position [1910, 0]
